Goal: Task Accomplishment & Management: Use online tool/utility

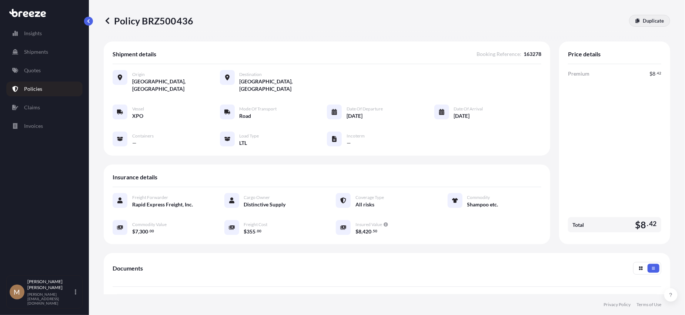
click at [644, 22] on p "Duplicate" at bounding box center [653, 20] width 21 height 7
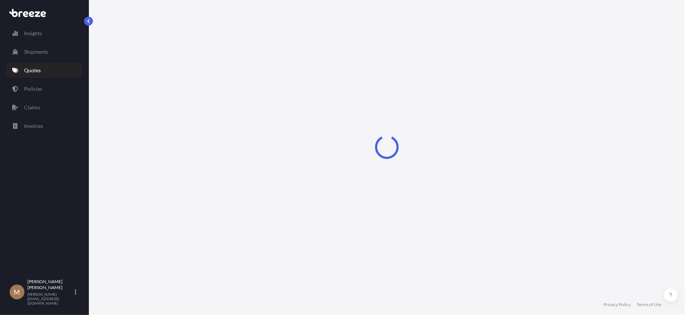
scroll to position [4, 0]
select select "Road"
select select "1"
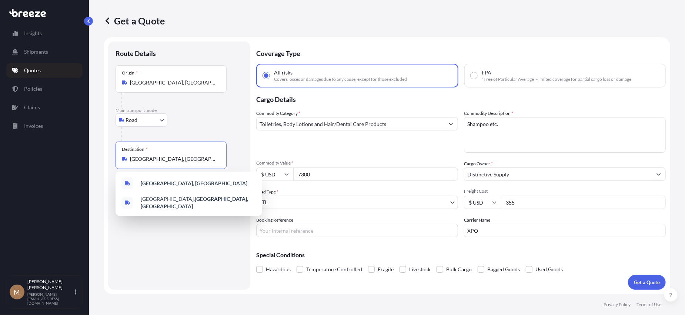
drag, startPoint x: 195, startPoint y: 160, endPoint x: 12, endPoint y: 154, distance: 183.4
click at [12, 154] on div "Insights Shipments Quotes Policies Claims Invoices M [PERSON_NAME] [PERSON_NAME…" at bounding box center [342, 157] width 685 height 315
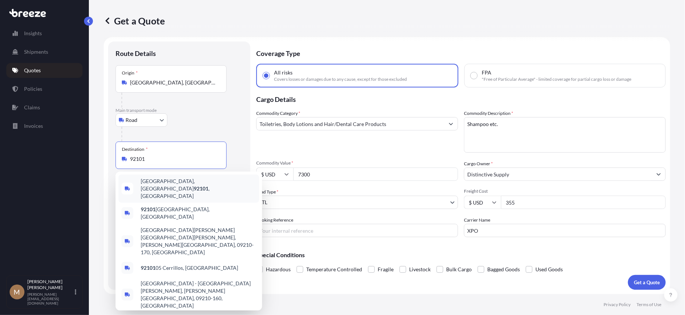
click at [168, 186] on span "[GEOGRAPHIC_DATA]" at bounding box center [199, 188] width 116 height 22
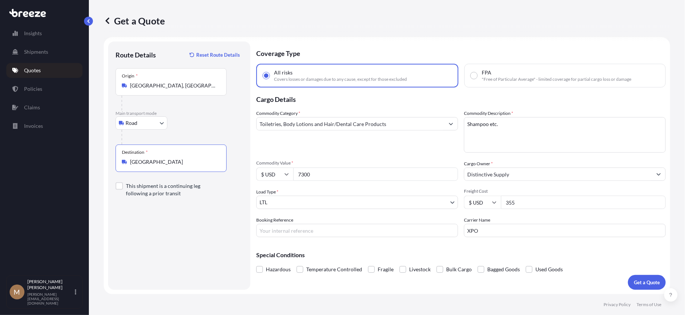
type input "[GEOGRAPHIC_DATA]"
drag, startPoint x: 333, startPoint y: 173, endPoint x: 259, endPoint y: 182, distance: 74.6
click at [275, 174] on div "$ USD 7300" at bounding box center [357, 173] width 202 height 13
type input "4400"
type input "325"
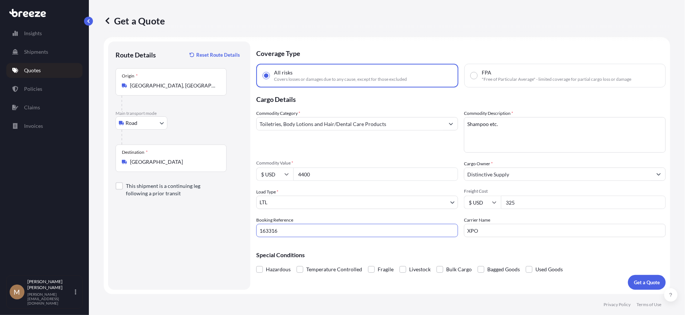
type input "163316"
type input "[PERSON_NAME]"
click at [644, 280] on p "Get a Quote" at bounding box center [647, 281] width 26 height 7
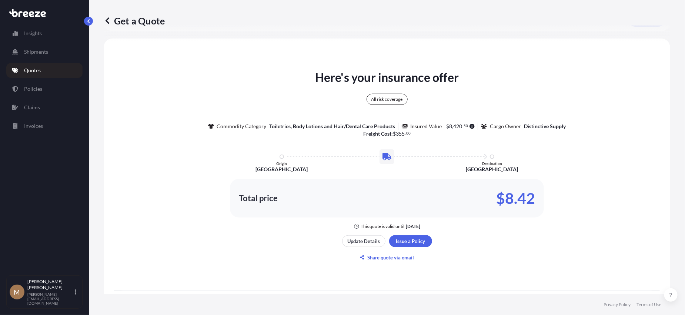
scroll to position [306, 0]
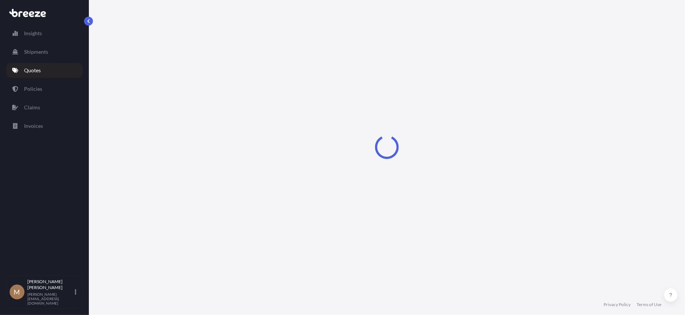
select select "Road"
select select "1"
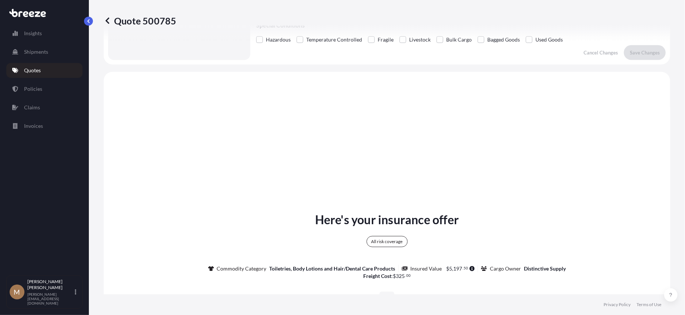
scroll to position [269, 0]
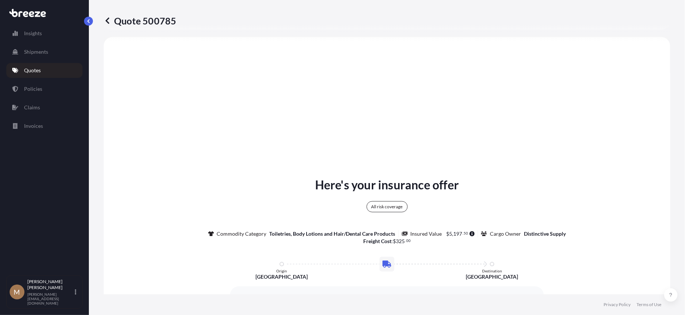
drag, startPoint x: 116, startPoint y: 18, endPoint x: 176, endPoint y: 19, distance: 60.0
click at [176, 19] on div "Quote 500785" at bounding box center [387, 21] width 567 height 12
click at [168, 20] on p "Quote 500785" at bounding box center [140, 21] width 73 height 12
drag, startPoint x: 168, startPoint y: 20, endPoint x: 130, endPoint y: 20, distance: 38.1
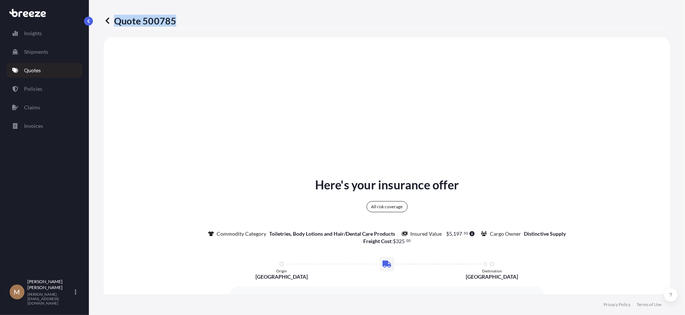
click at [130, 20] on p "Quote 500785" at bounding box center [140, 21] width 73 height 12
copy p "Quote 500785"
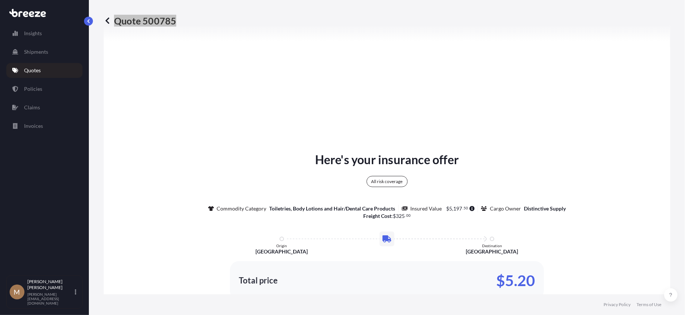
scroll to position [306, 0]
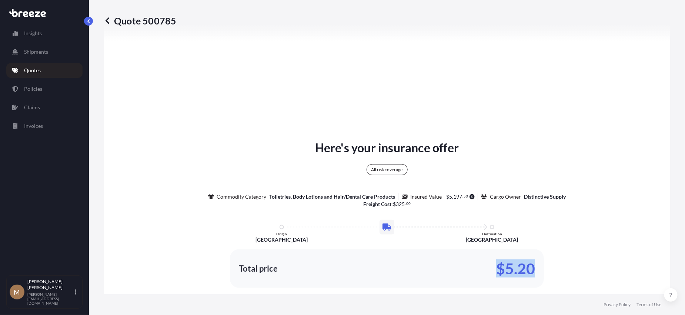
drag, startPoint x: 495, startPoint y: 268, endPoint x: 530, endPoint y: 262, distance: 36.0
click at [530, 263] on p "$5.20" at bounding box center [515, 269] width 39 height 12
copy p "$5.20"
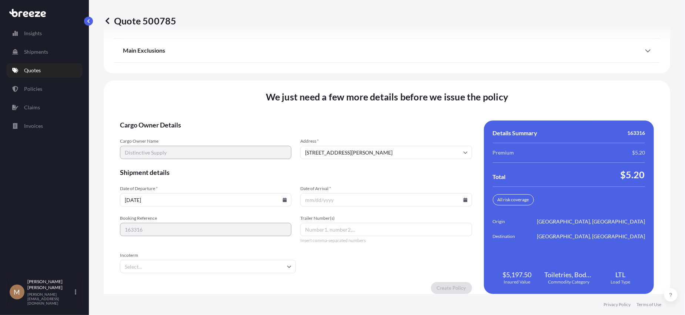
scroll to position [978, 0]
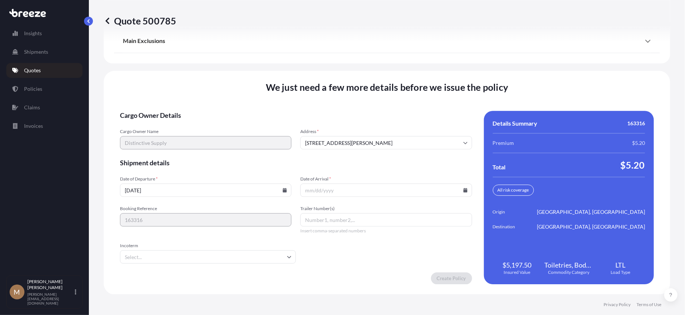
click at [284, 190] on icon at bounding box center [285, 190] width 4 height 4
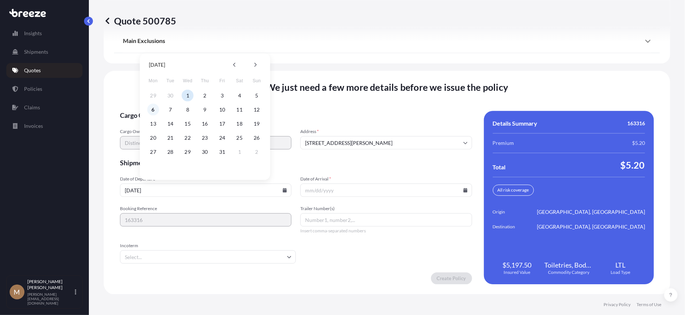
click at [151, 111] on button "6" at bounding box center [153, 110] width 12 height 12
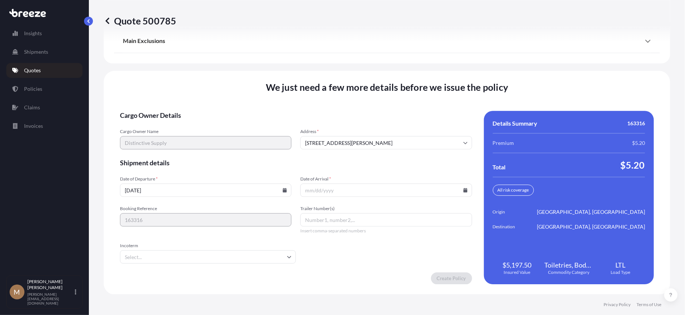
type input "[DATE]"
click at [463, 189] on icon at bounding box center [465, 190] width 4 height 4
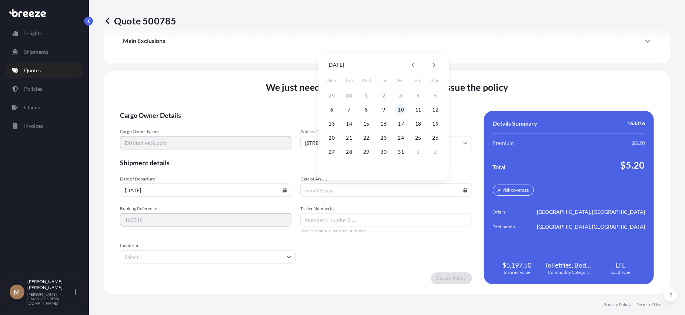
click at [404, 111] on button "10" at bounding box center [401, 110] width 12 height 12
type input "[DATE]"
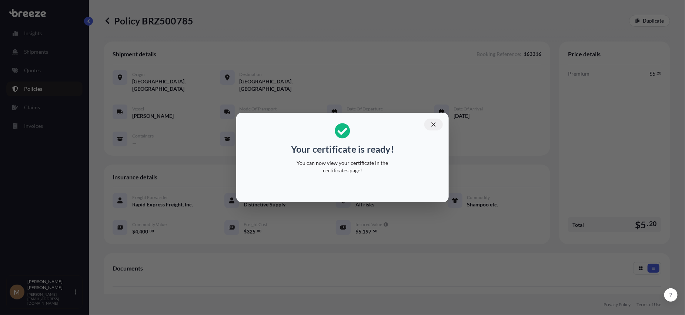
click at [431, 126] on icon "button" at bounding box center [433, 124] width 7 height 7
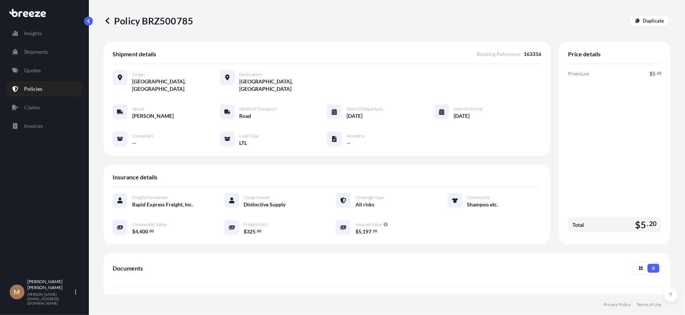
click at [117, 19] on p "Policy BRZ500785" at bounding box center [149, 21] width 90 height 12
drag, startPoint x: 117, startPoint y: 19, endPoint x: 144, endPoint y: 22, distance: 27.9
click at [144, 22] on p "Policy BRZ500785" at bounding box center [149, 21] width 90 height 12
copy p "Policy BRZ500785"
click at [652, 23] on p "Duplicate" at bounding box center [653, 20] width 21 height 7
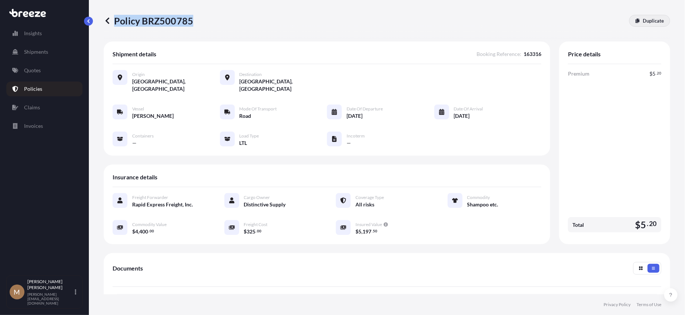
select select "Road"
select select "1"
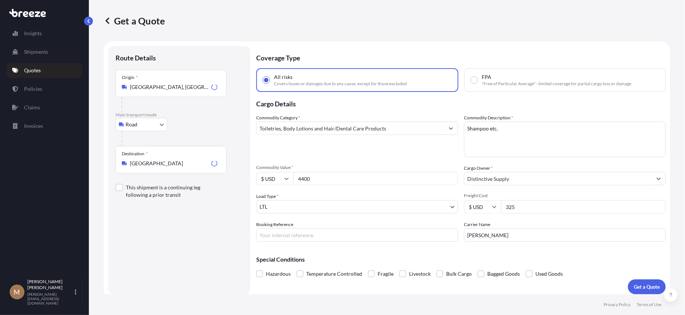
scroll to position [4, 0]
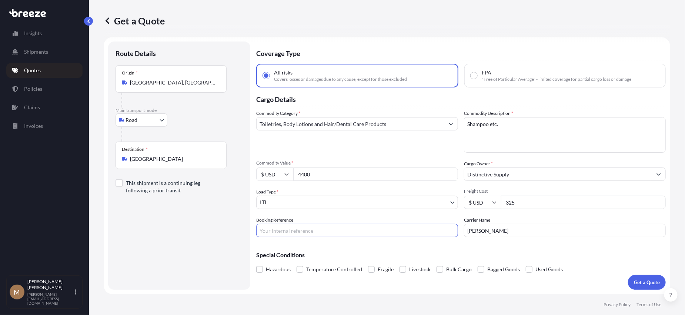
click at [320, 232] on input "Booking Reference" at bounding box center [357, 230] width 202 height 13
click at [268, 230] on input "163324" at bounding box center [357, 230] width 202 height 13
type input "163324"
click at [645, 279] on p "Get a Quote" at bounding box center [647, 281] width 26 height 7
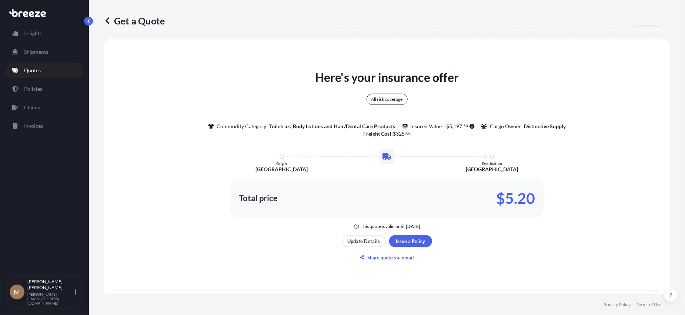
scroll to position [306, 0]
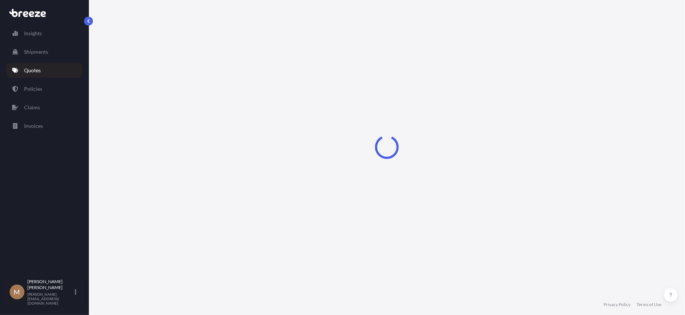
select select "Road"
select select "1"
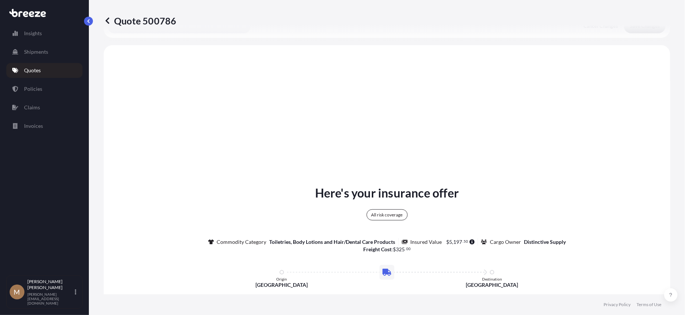
scroll to position [269, 0]
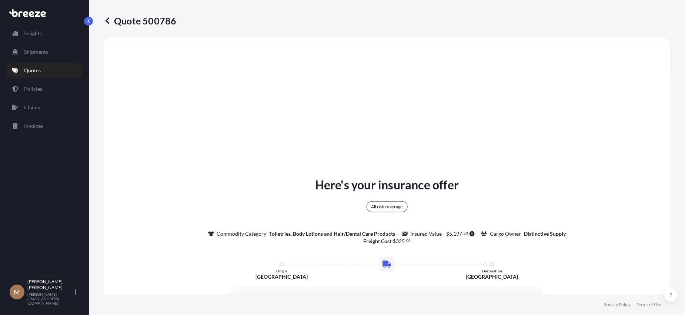
click at [128, 22] on p "Quote 500786" at bounding box center [140, 21] width 73 height 12
drag, startPoint x: 128, startPoint y: 22, endPoint x: 150, endPoint y: 20, distance: 21.6
click at [150, 20] on p "Quote 500786" at bounding box center [140, 21] width 73 height 12
copy p "Quote 500786"
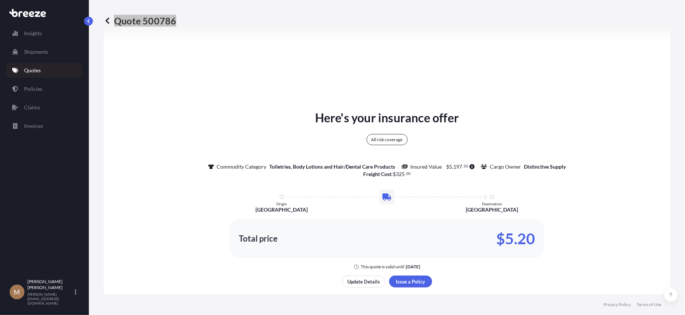
scroll to position [343, 0]
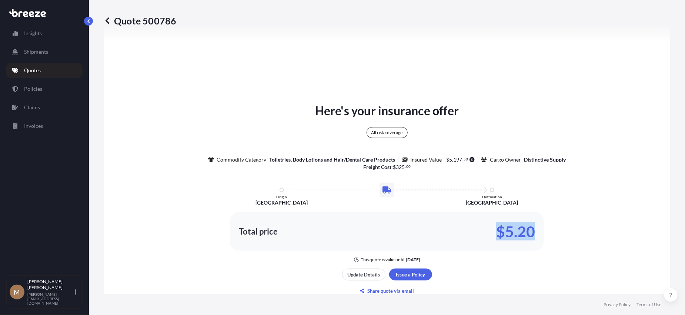
drag, startPoint x: 495, startPoint y: 231, endPoint x: 530, endPoint y: 228, distance: 34.6
click at [530, 228] on p "$5.20" at bounding box center [515, 232] width 39 height 12
copy p "$5.20"
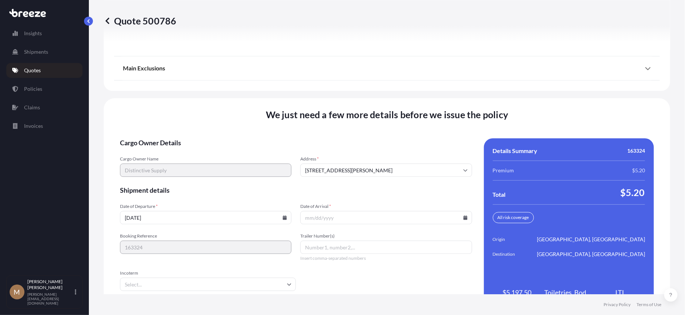
scroll to position [978, 0]
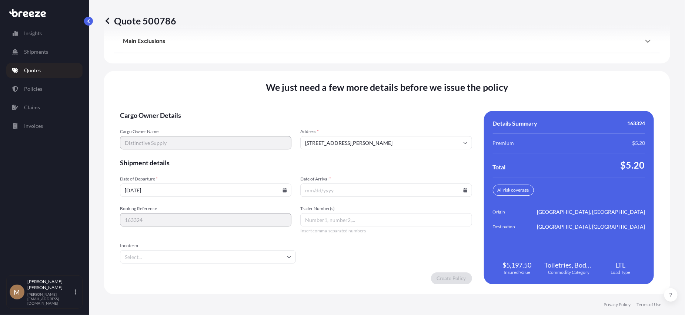
click at [464, 188] on icon at bounding box center [465, 190] width 4 height 4
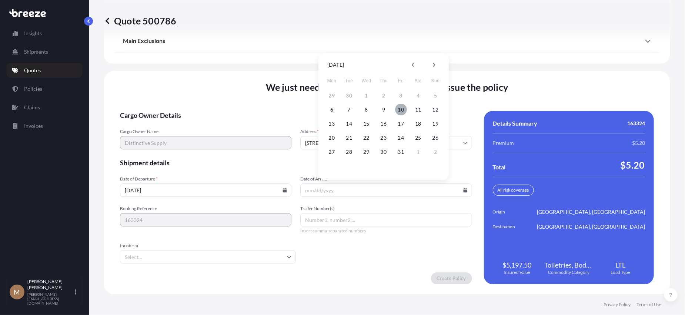
click at [399, 107] on button "10" at bounding box center [401, 110] width 12 height 12
type input "[DATE]"
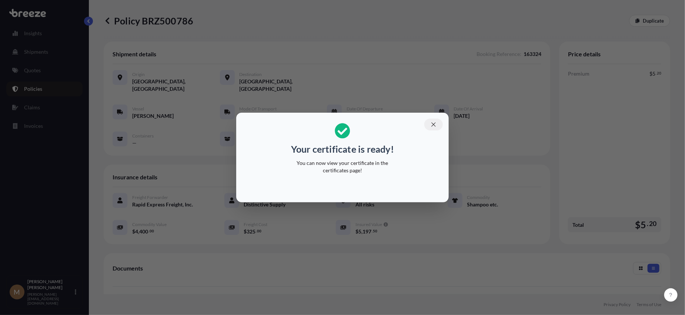
click at [431, 124] on icon "button" at bounding box center [433, 124] width 7 height 7
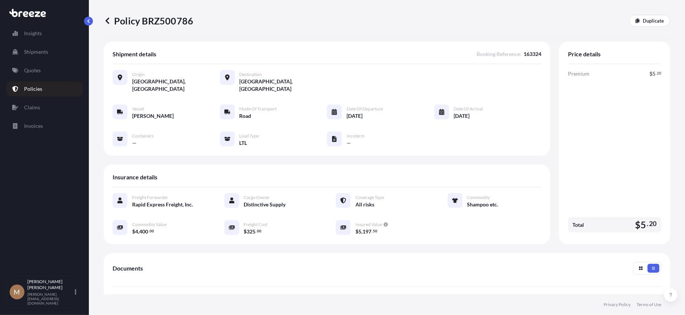
click at [131, 21] on p "Policy BRZ500786" at bounding box center [149, 21] width 90 height 12
drag, startPoint x: 131, startPoint y: 21, endPoint x: 161, endPoint y: 16, distance: 30.7
click at [159, 16] on p "Policy BRZ500786" at bounding box center [149, 21] width 90 height 12
copy p "Policy BRZ500786"
